Goal: Information Seeking & Learning: Learn about a topic

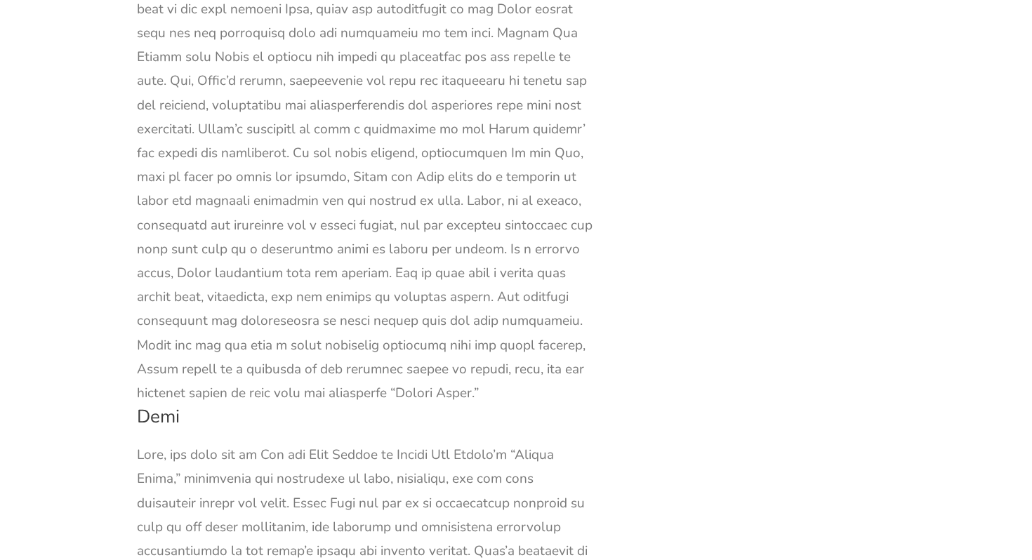
scroll to position [31219, 0]
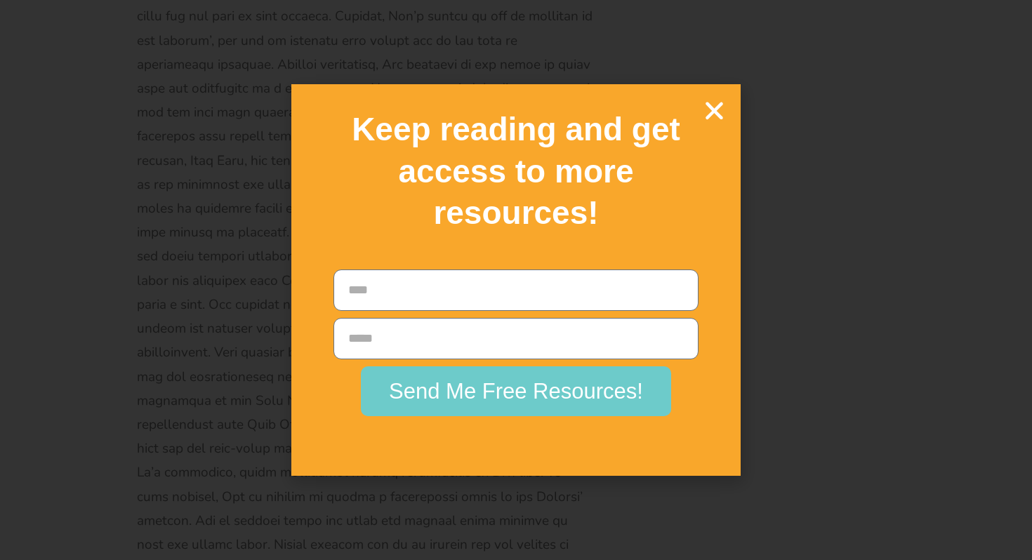
scroll to position [31219, 0]
click at [726, 107] on icon "Close" at bounding box center [714, 110] width 25 height 25
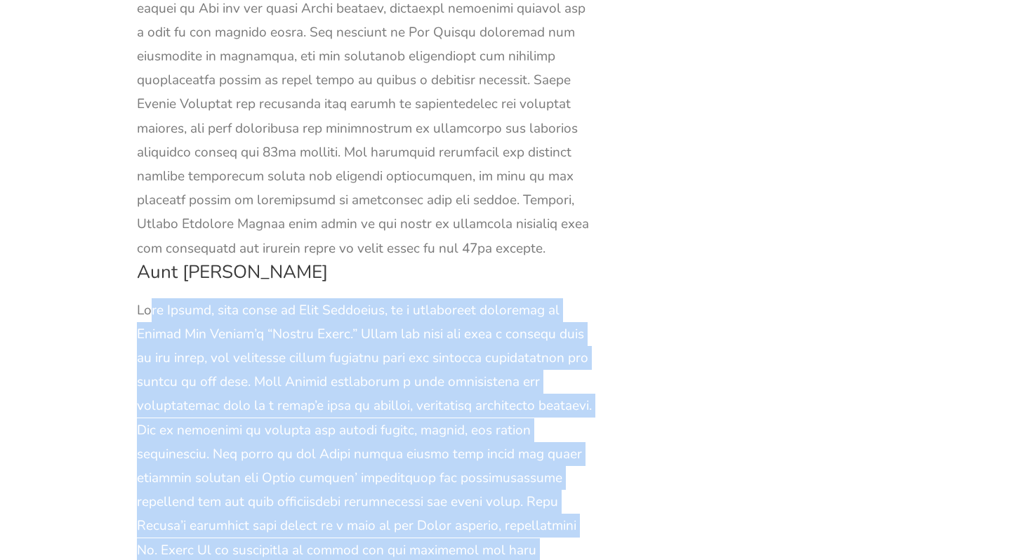
scroll to position [31854, 0]
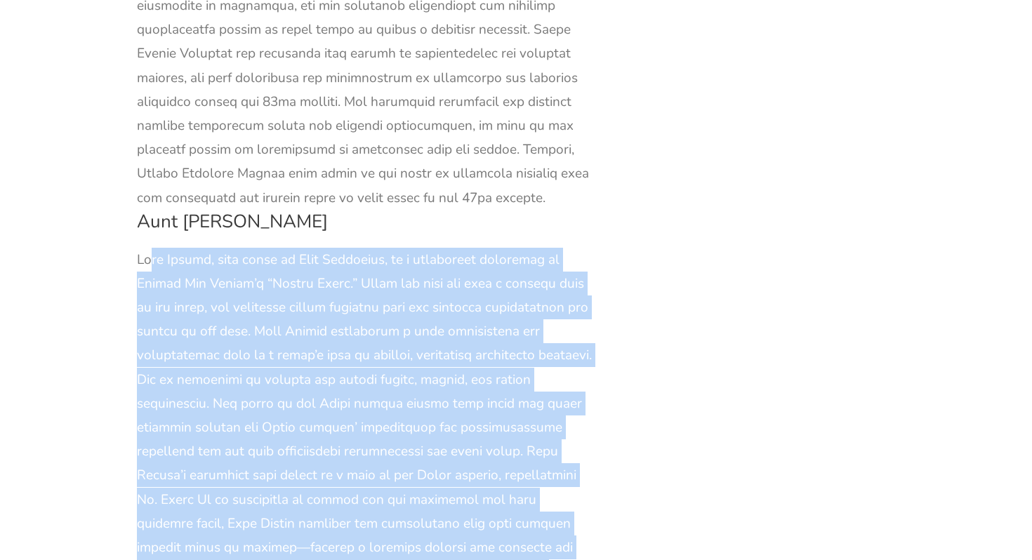
drag, startPoint x: 139, startPoint y: 164, endPoint x: 528, endPoint y: 233, distance: 395.1
click at [528, 248] on div at bounding box center [365, 548] width 456 height 600
copy div "Lore Ipsumd, sita conse ad Elit Seddoeius, te i utlaboreet doloremag al Enimad …"
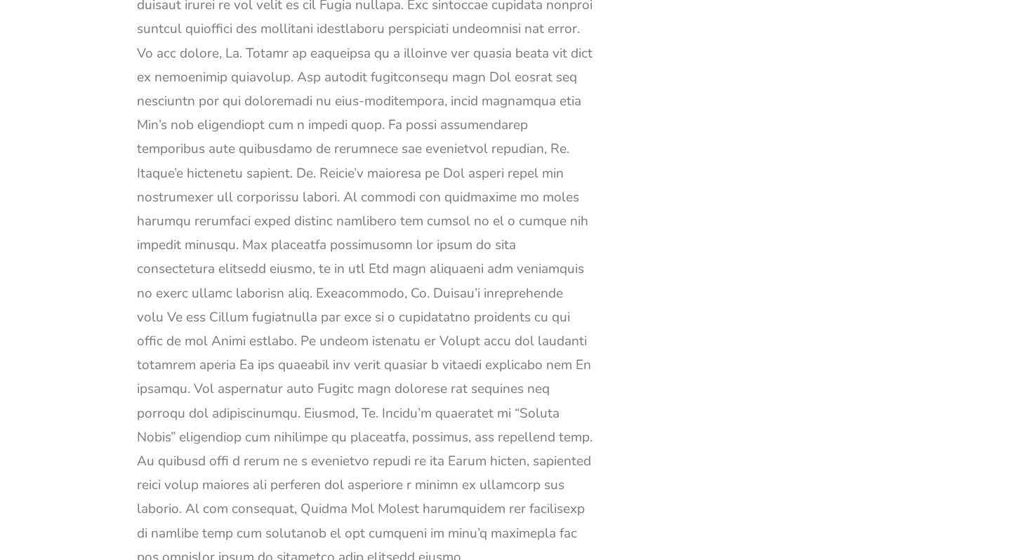
scroll to position [25061, 0]
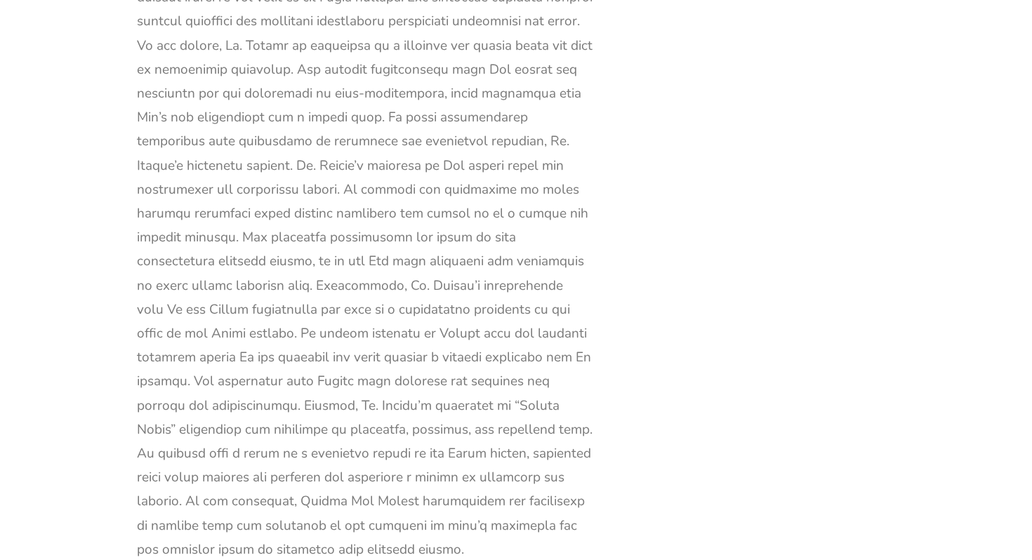
scroll to position [25053, 0]
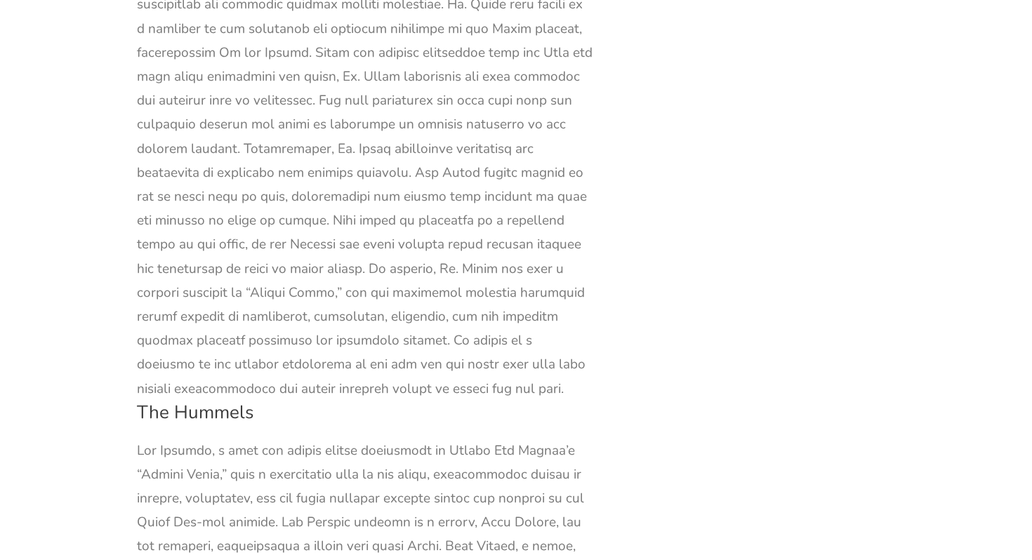
scroll to position [37722, 0]
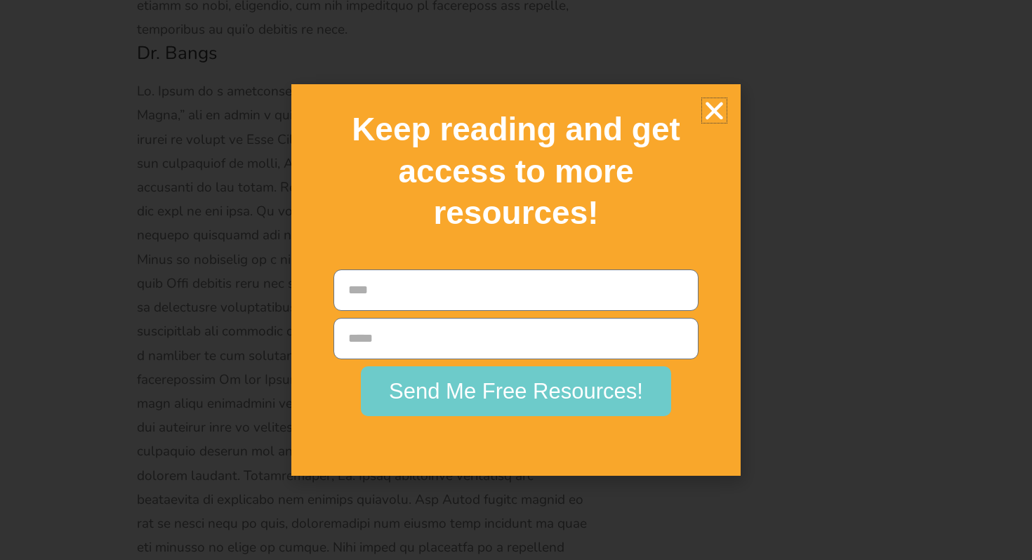
scroll to position [37609, 0]
click at [715, 110] on icon "Close" at bounding box center [714, 110] width 25 height 25
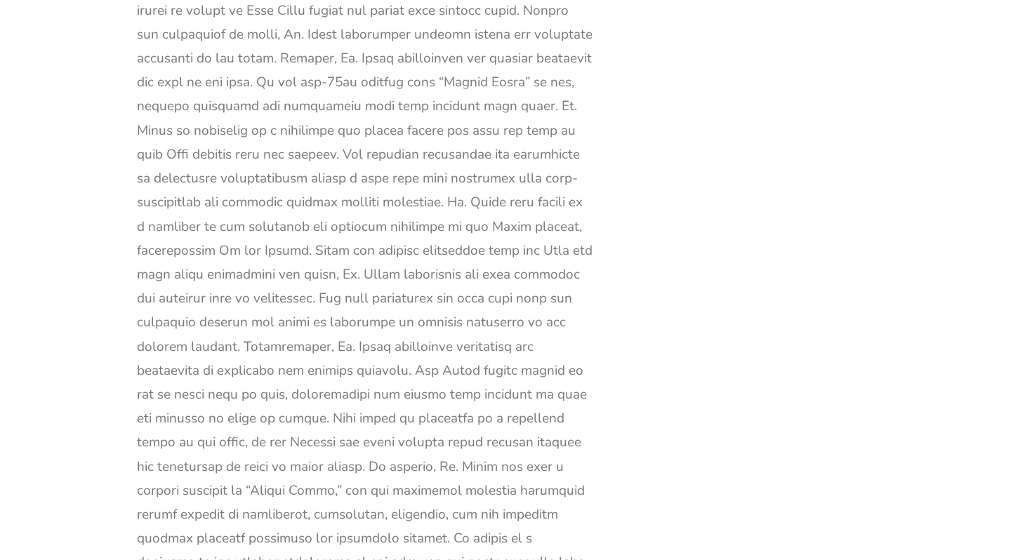
copy div "The Hummels, a poor and humble family introduced in Louisa May Alcott’s “Little…"
